Goal: Download file/media

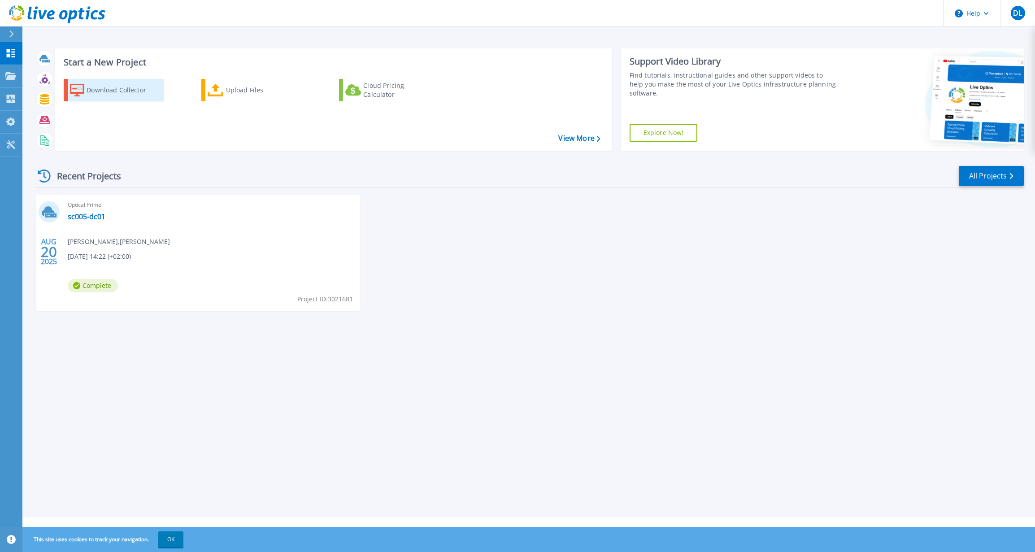
click at [112, 88] on div "Download Collector" at bounding box center [123, 90] width 72 height 18
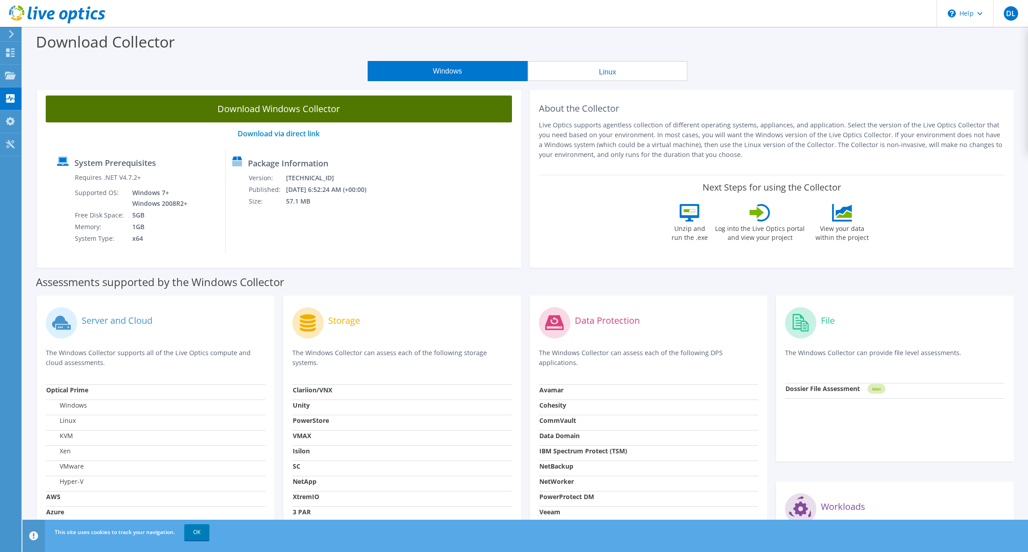
click at [298, 106] on link "Download Windows Collector" at bounding box center [279, 109] width 466 height 27
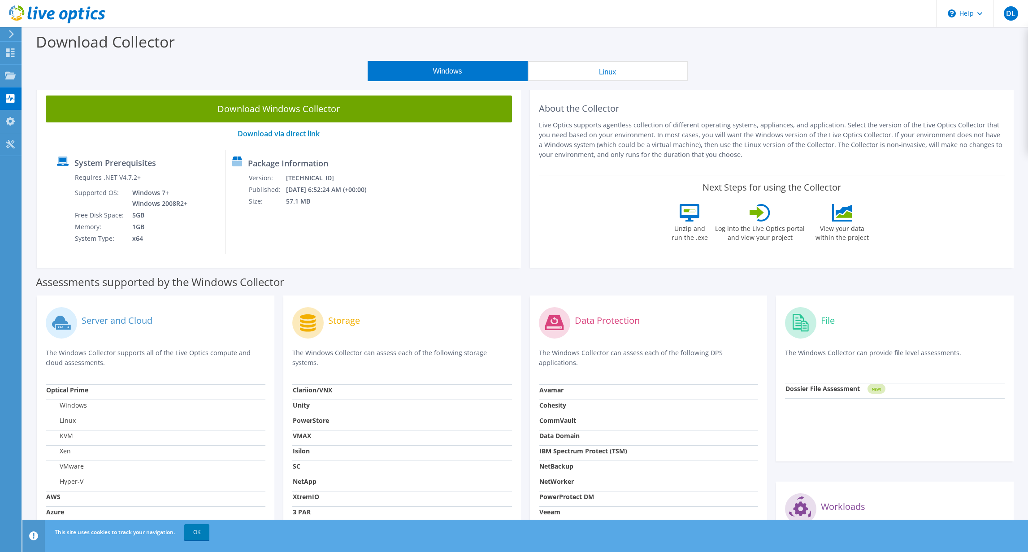
drag, startPoint x: 212, startPoint y: 57, endPoint x: 218, endPoint y: 57, distance: 5.8
click at [212, 57] on div "Download Collector" at bounding box center [525, 44] width 997 height 34
click at [1010, 13] on span "DL" at bounding box center [1011, 13] width 14 height 14
